Goal: Find contact information: Find contact information

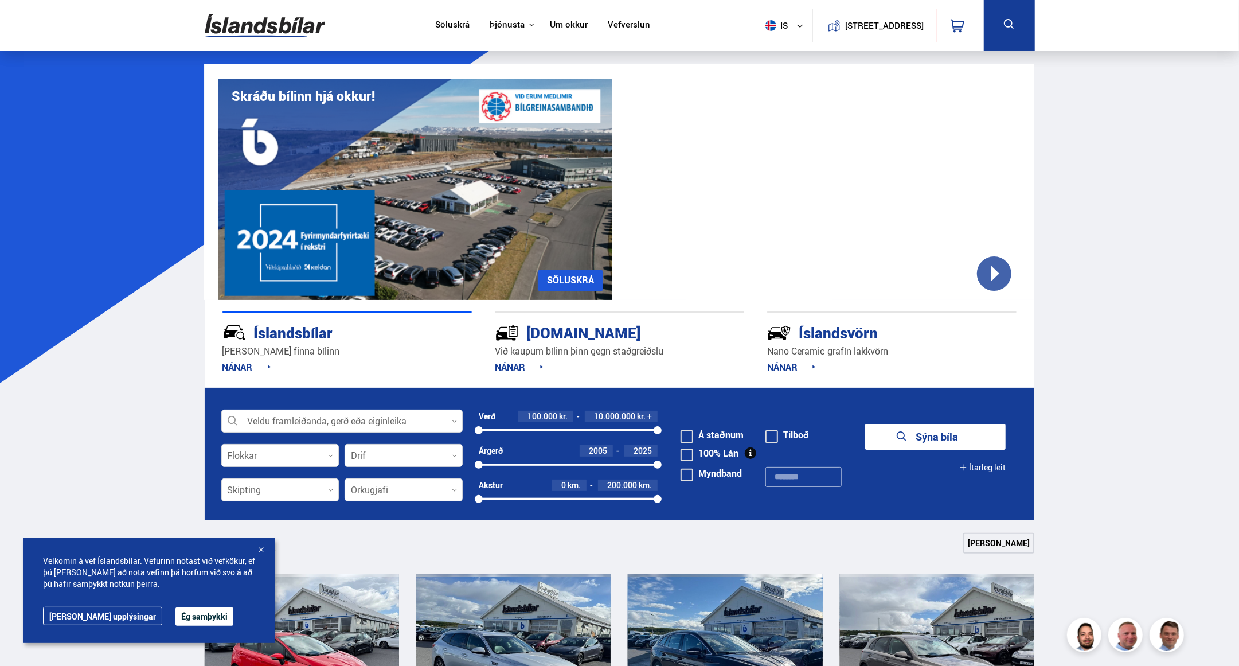
click at [580, 24] on link "Um okkur" at bounding box center [569, 25] width 38 height 12
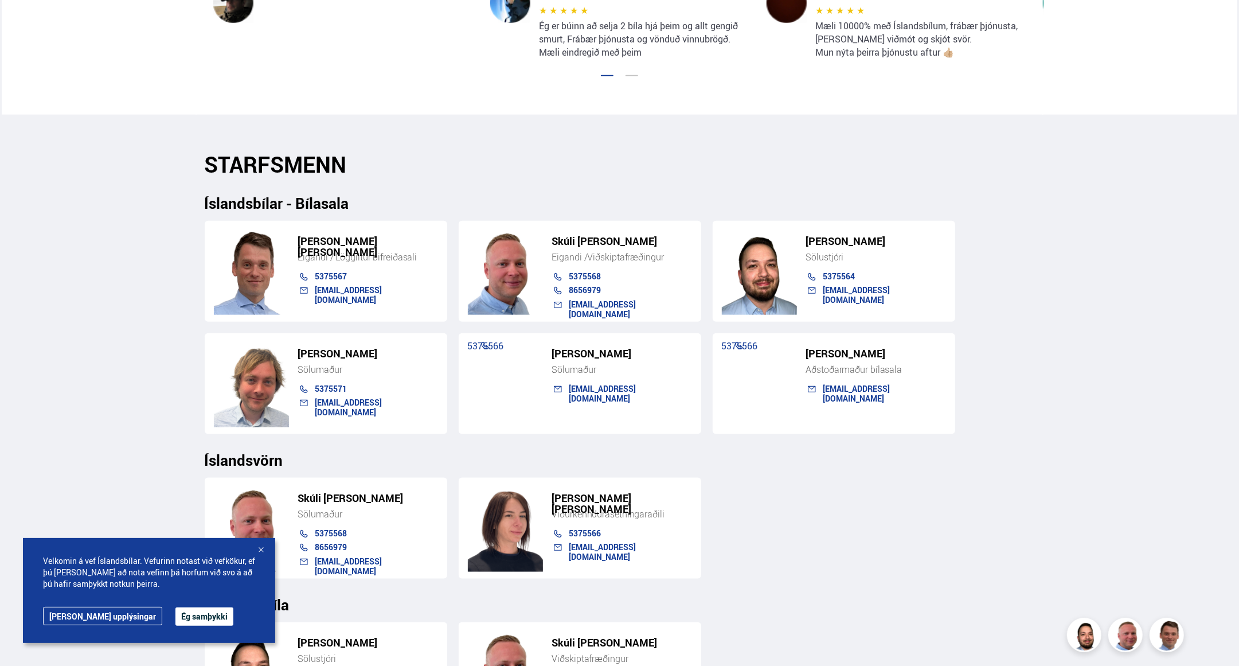
scroll to position [1032, 0]
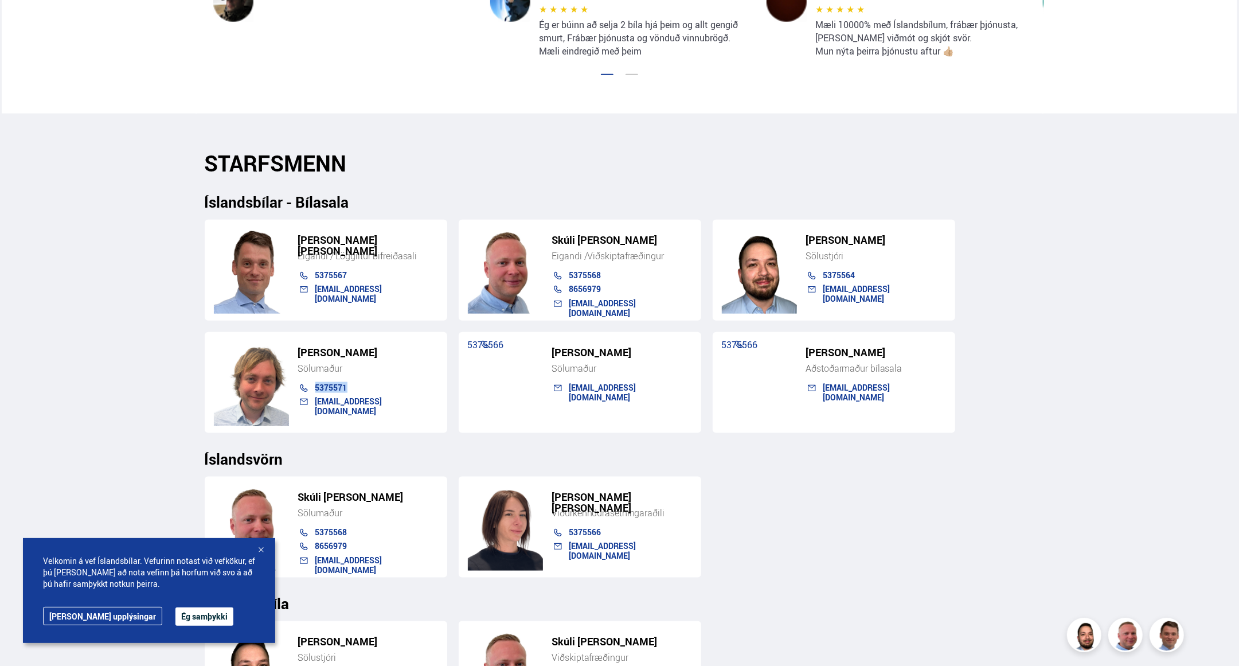
drag, startPoint x: 358, startPoint y: 388, endPoint x: 315, endPoint y: 389, distance: 43.0
click at [315, 389] on div "5375571" at bounding box center [376, 387] width 123 height 9
copy link "5375571"
click at [85, 663] on div "Söluskrá Þjónusta Íslandsbílar [DOMAIN_NAME] Íslandsvörn Leiðbeiningar Um okkur…" at bounding box center [619, 276] width 1239 height 2617
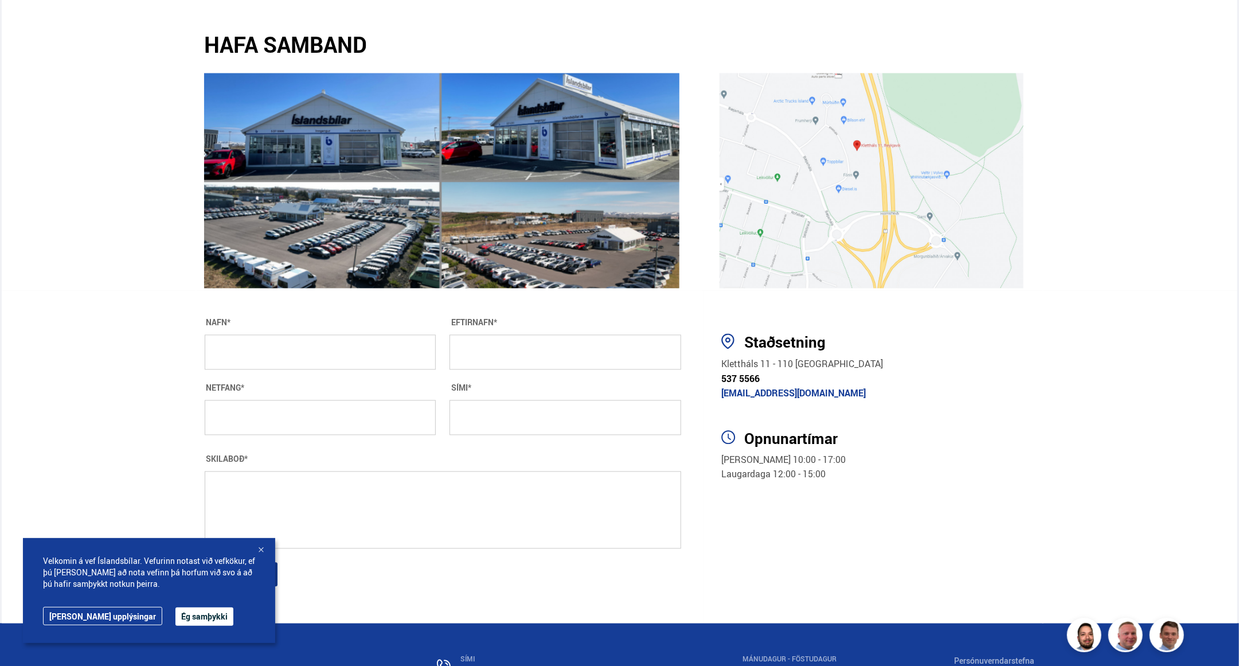
scroll to position [1952, 0]
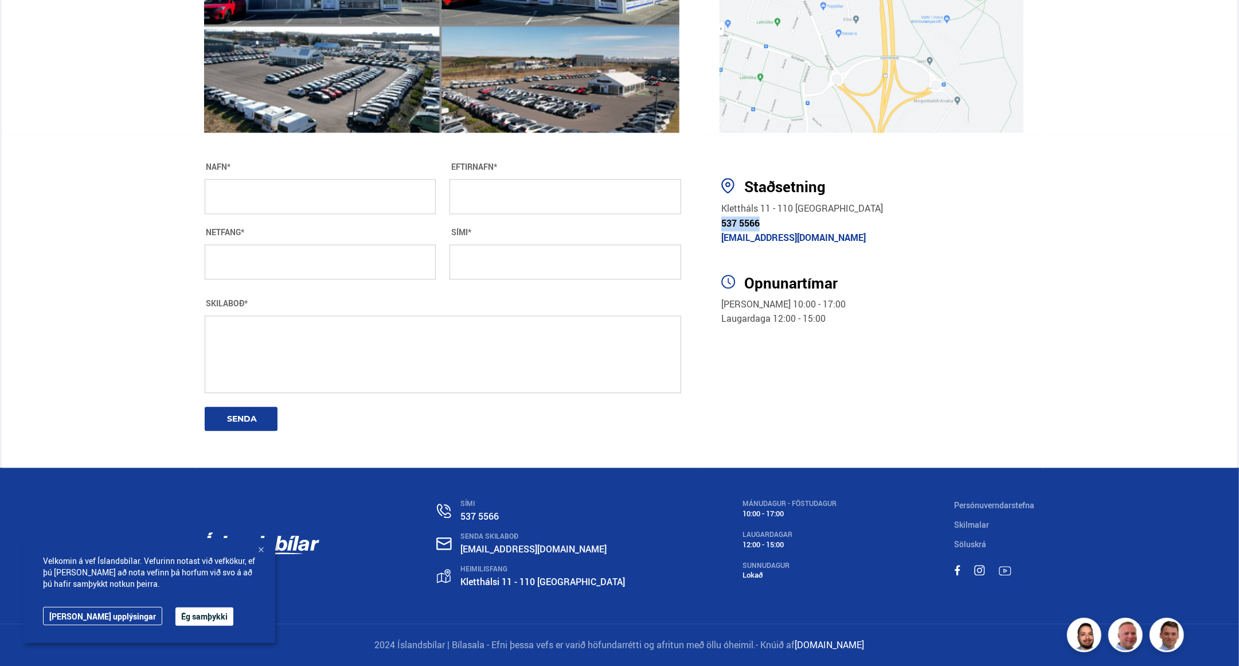
drag, startPoint x: 765, startPoint y: 225, endPoint x: 722, endPoint y: 226, distance: 43.0
click at [722, 226] on p "Klettháls 11 - 110 [GEOGRAPHIC_DATA] 537 5566 [EMAIL_ADDRESS][DOMAIN_NAME]" at bounding box center [877, 223] width 313 height 44
drag, startPoint x: 722, startPoint y: 226, endPoint x: 734, endPoint y: 221, distance: 13.3
copy span "537 5566"
click at [196, 428] on section "HAFA SAMBAND NAFN* EFTIRNAFN* NETFANG* SÍMI* SKILABOÐ* SENDA" at bounding box center [450, 301] width 509 height 333
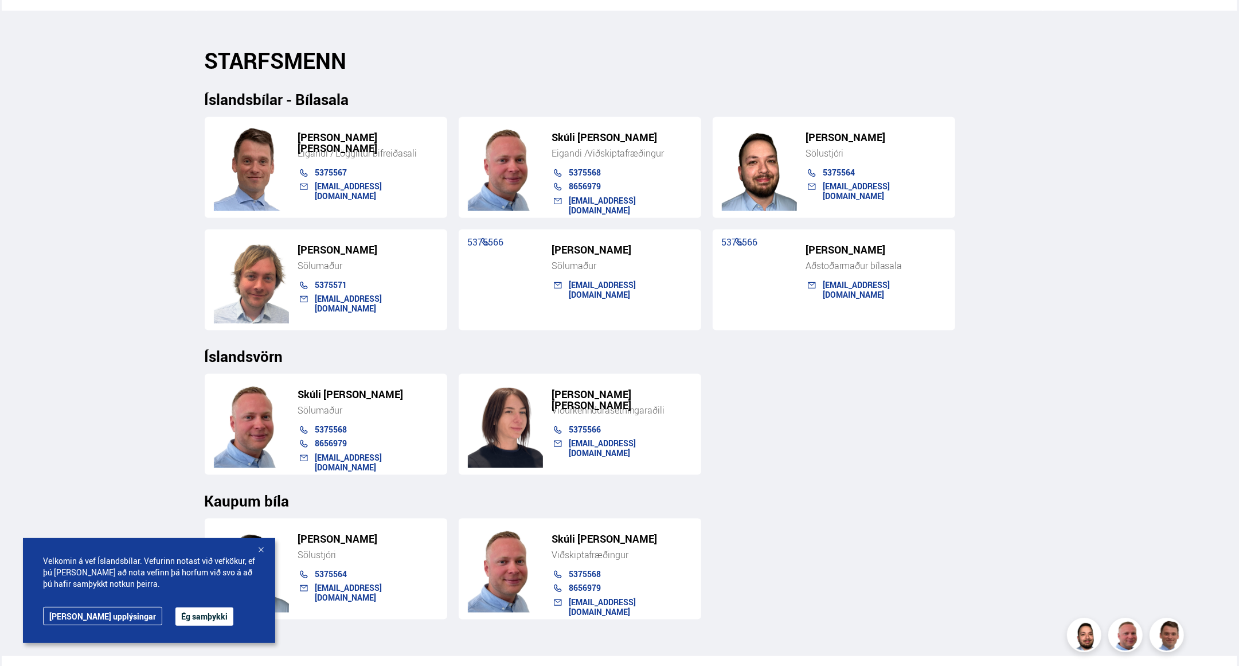
scroll to position [1034, 0]
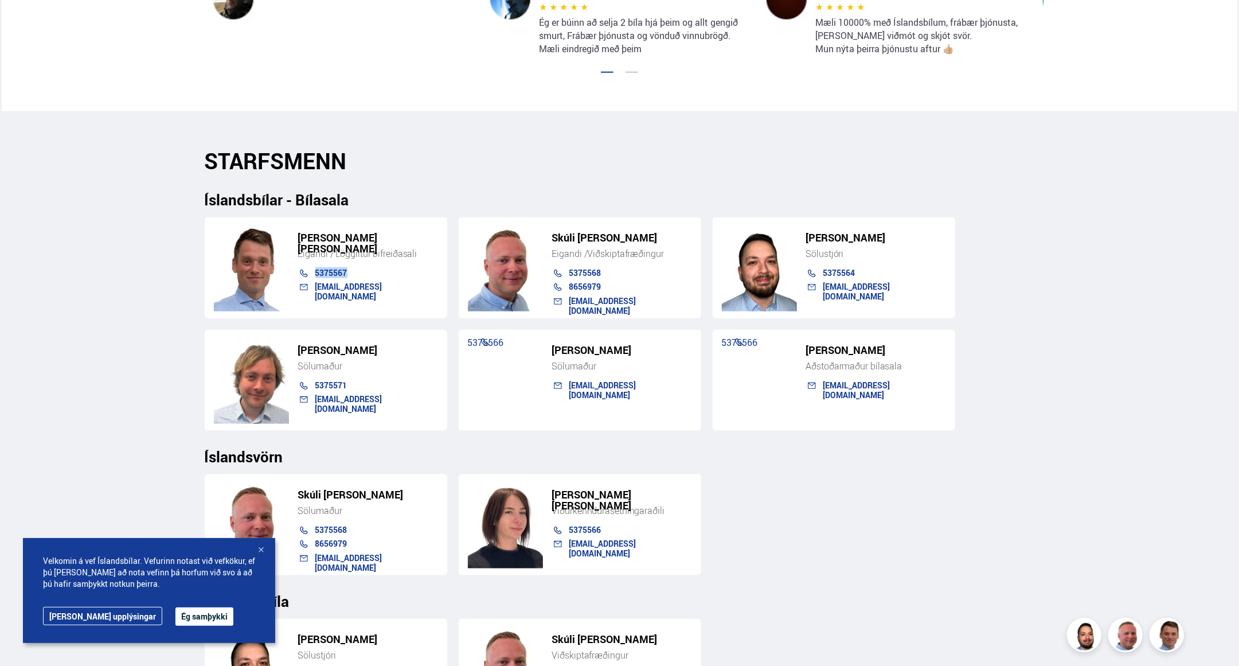
drag, startPoint x: 351, startPoint y: 271, endPoint x: 315, endPoint y: 273, distance: 35.7
click at [315, 273] on div "5375567" at bounding box center [376, 272] width 123 height 9
drag, startPoint x: 315, startPoint y: 273, endPoint x: 323, endPoint y: 271, distance: 7.8
copy link "5375567"
click at [69, 424] on div "Söluskrá Þjónusta Íslandsbílar [DOMAIN_NAME] Íslandsvörn Leiðbeiningar Um okkur…" at bounding box center [619, 274] width 1239 height 2617
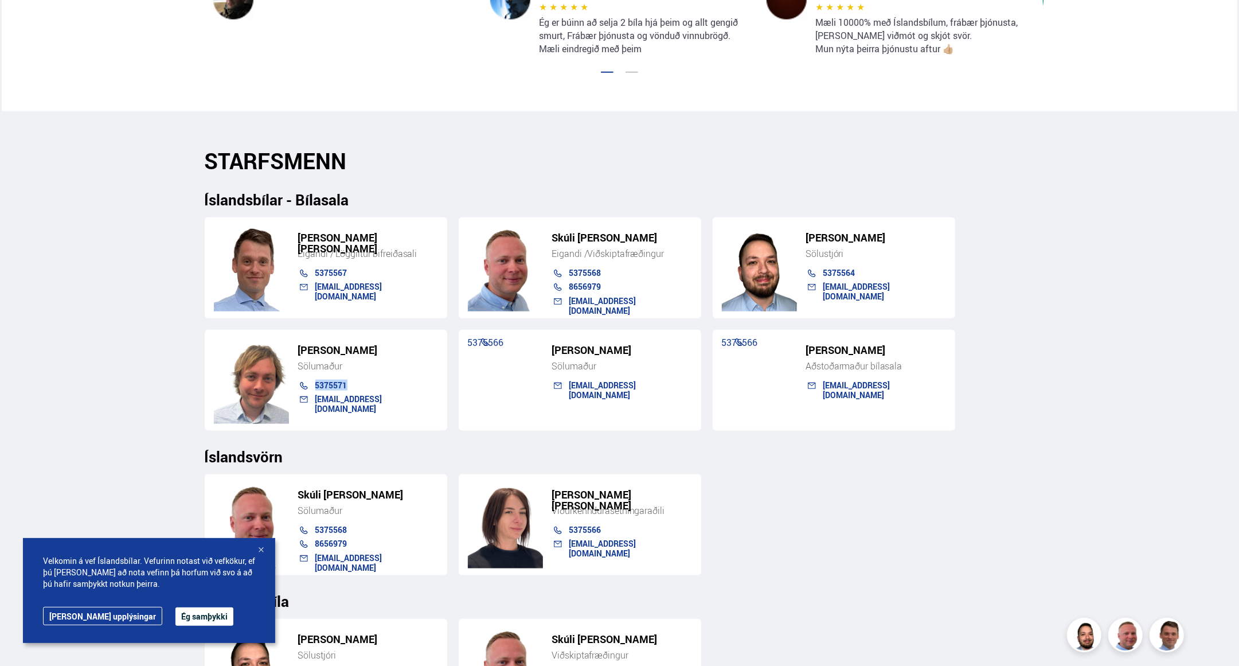
drag, startPoint x: 354, startPoint y: 384, endPoint x: 315, endPoint y: 388, distance: 39.2
click at [315, 388] on div "5375571" at bounding box center [376, 385] width 123 height 9
drag, startPoint x: 315, startPoint y: 388, endPoint x: 326, endPoint y: 381, distance: 12.9
copy link "5375571"
click at [57, 386] on div "Söluskrá Þjónusta Íslandsbílar [DOMAIN_NAME] Íslandsvörn Leiðbeiningar Um okkur…" at bounding box center [619, 274] width 1239 height 2617
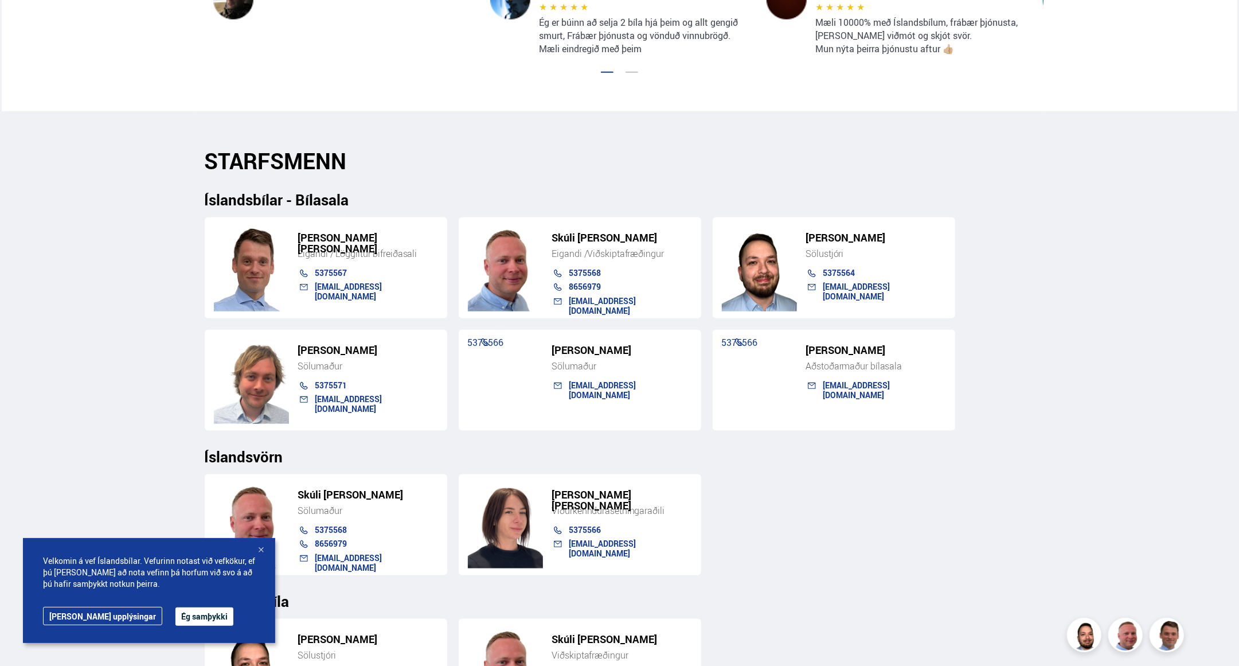
click at [40, 418] on div "Söluskrá Þjónusta Íslandsbílar [DOMAIN_NAME] Íslandsvörn Leiðbeiningar Um okkur…" at bounding box center [619, 274] width 1239 height 2617
